Goal: Information Seeking & Learning: Learn about a topic

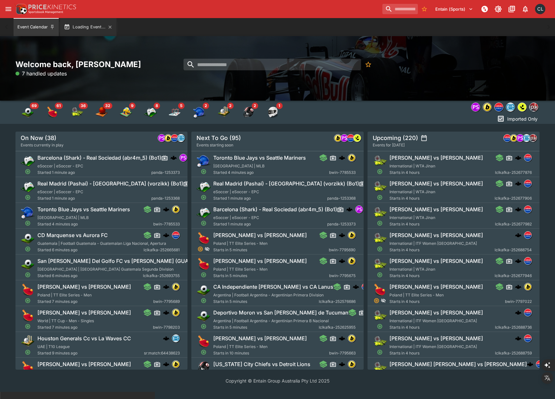
click at [83, 29] on button "Loading Event..." at bounding box center [88, 27] width 56 height 18
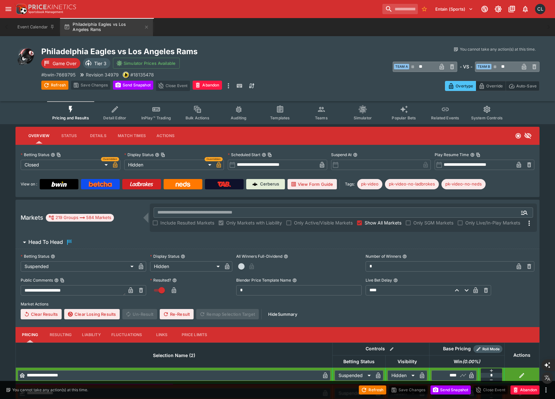
type input "**********"
type input "******"
type input "**********"
click at [131, 258] on label "Betting Status" at bounding box center [83, 257] width 125 height 10
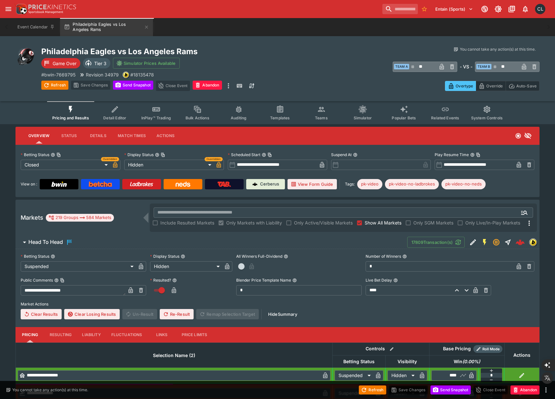
click at [55, 258] on button "Betting Status" at bounding box center [53, 256] width 5 height 5
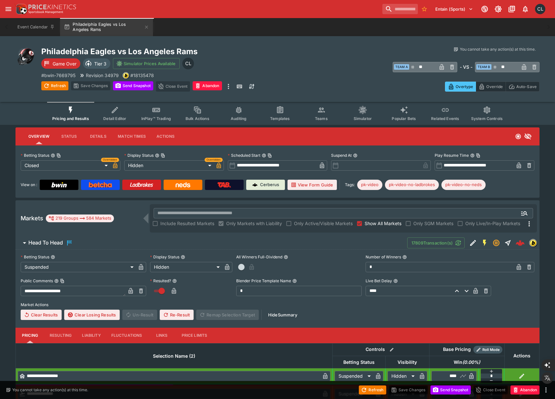
click at [263, 241] on span "Head To Head" at bounding box center [215, 243] width 374 height 8
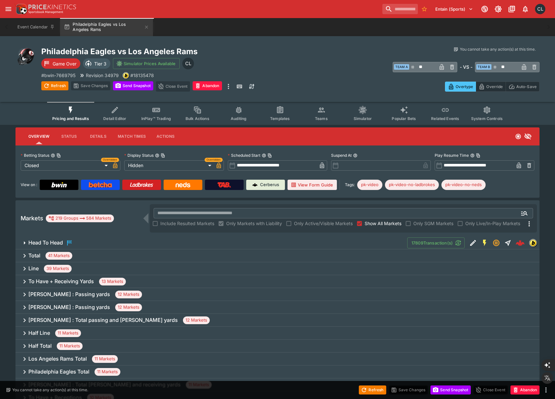
click at [117, 114] on icon "Event type filters" at bounding box center [115, 110] width 8 height 8
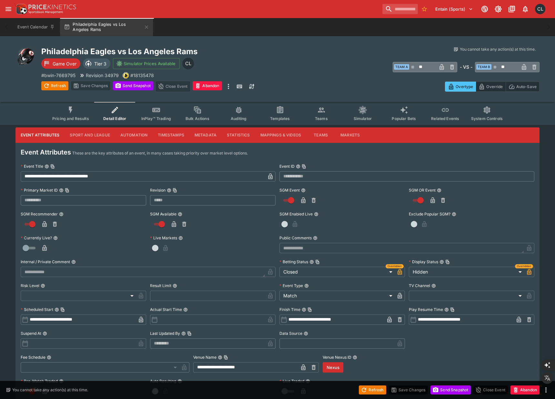
click at [206, 135] on button "Metadata" at bounding box center [205, 134] width 32 height 15
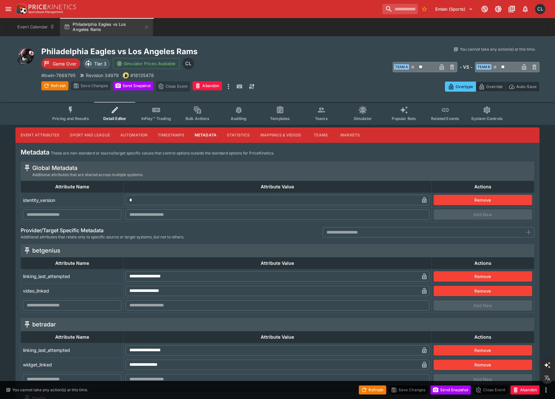
click at [74, 113] on icon "Event type filters" at bounding box center [70, 110] width 8 height 8
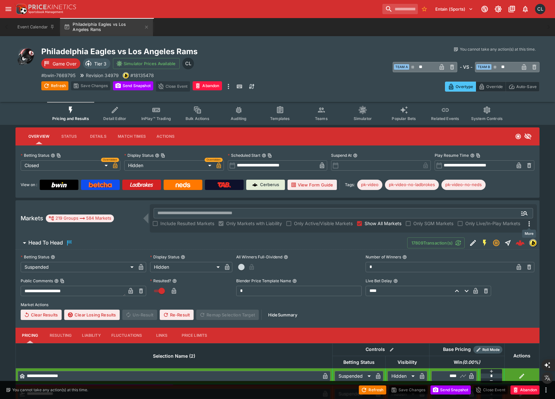
click at [527, 225] on icon "More" at bounding box center [529, 224] width 8 height 8
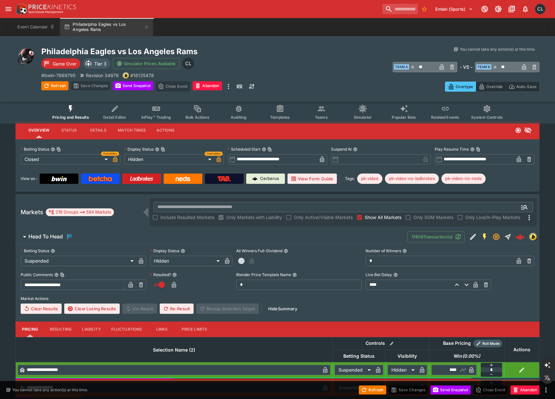
scroll to position [2, 0]
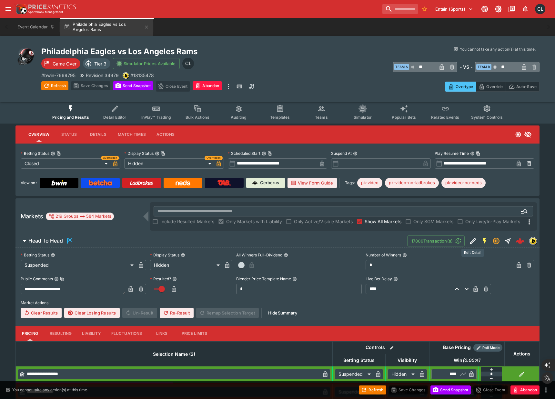
click at [473, 241] on icon "Edit Detail" at bounding box center [473, 241] width 6 height 6
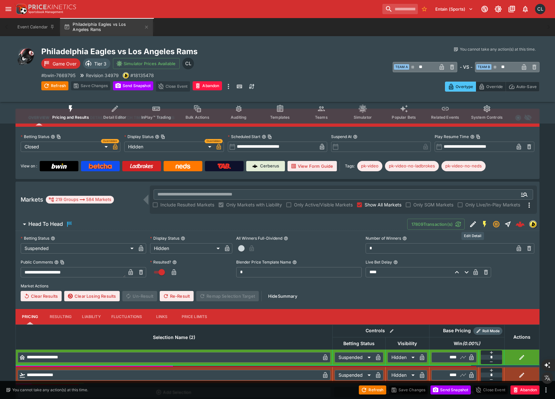
scroll to position [19, 0]
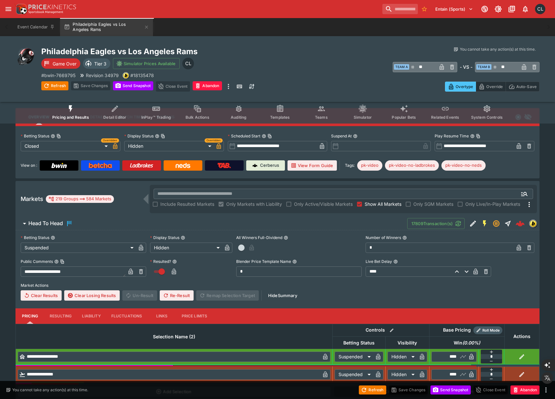
click at [359, 224] on span "Head To Head" at bounding box center [215, 224] width 374 height 8
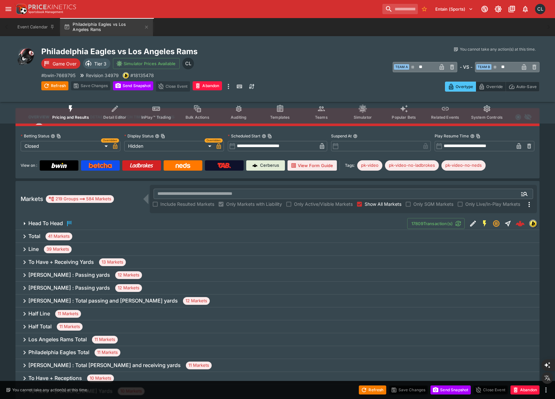
click at [482, 236] on div "Total 41 Markets" at bounding box center [277, 236] width 524 height 13
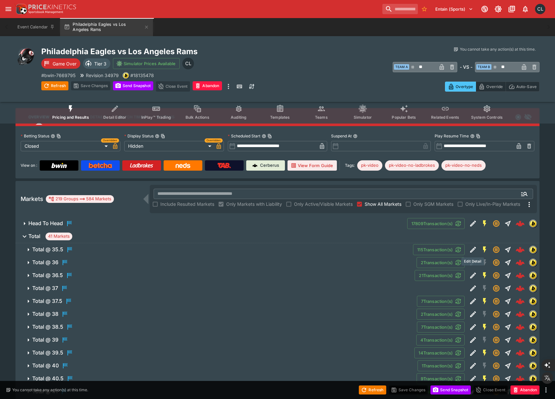
click at [473, 247] on icon "Edit Detail" at bounding box center [473, 250] width 8 height 8
click at [239, 234] on span "Total 41 Markets" at bounding box center [281, 237] width 506 height 8
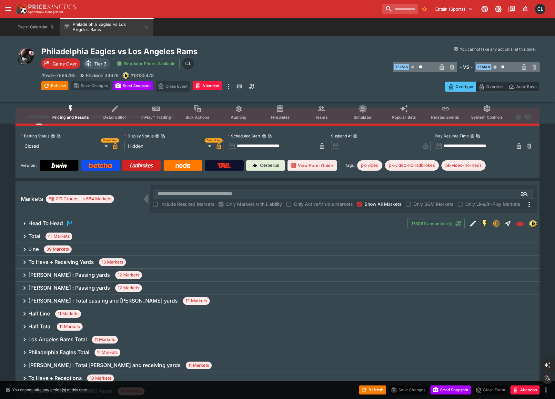
click at [334, 245] on div "Line 39 Markets" at bounding box center [277, 249] width 524 height 13
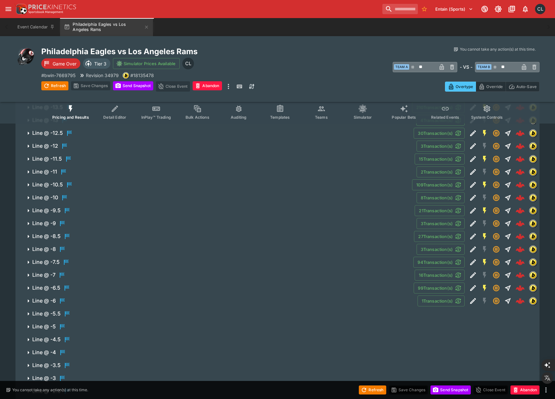
scroll to position [0, 0]
